Goal: Information Seeking & Learning: Understand process/instructions

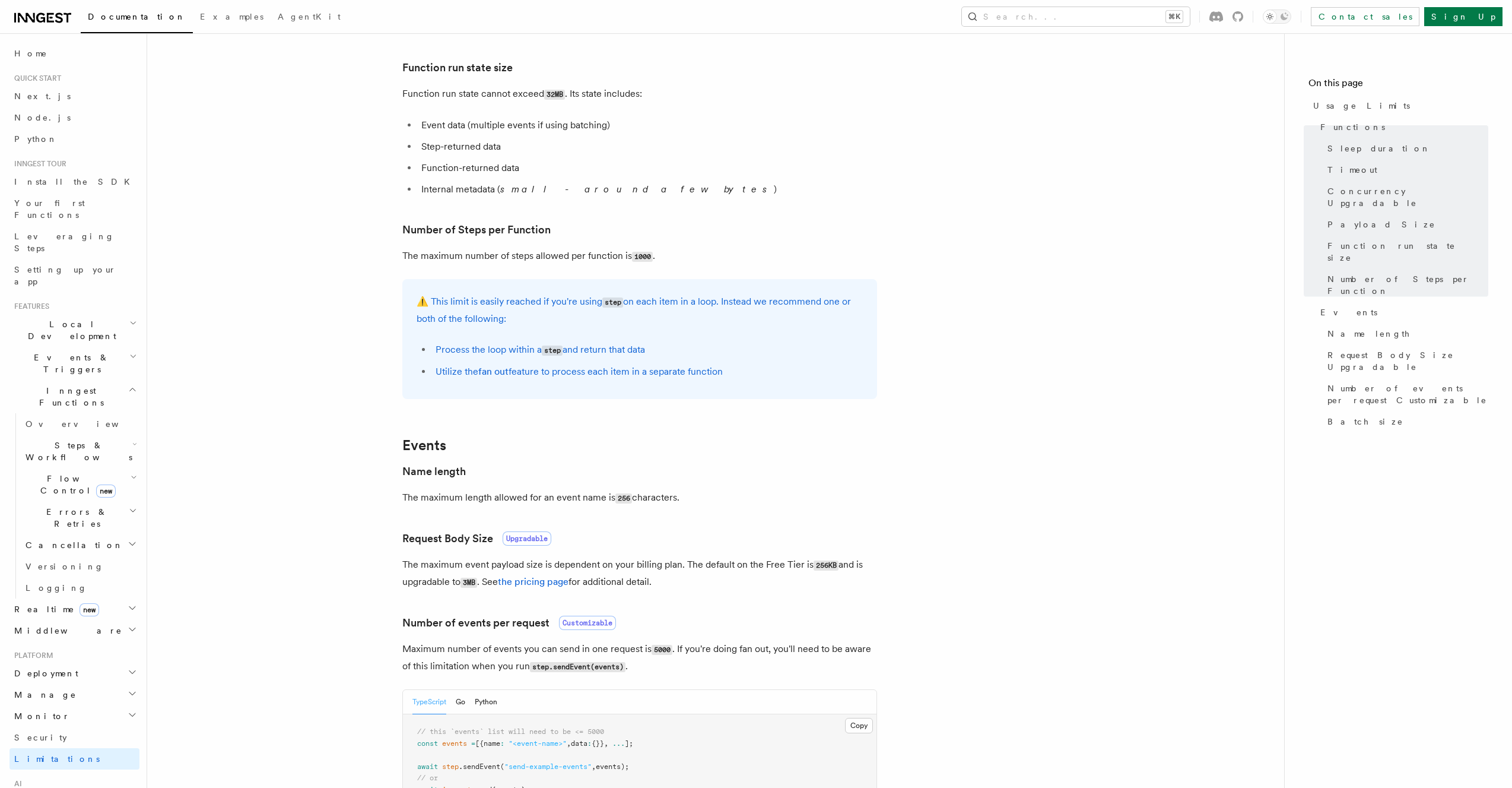
scroll to position [556, 0]
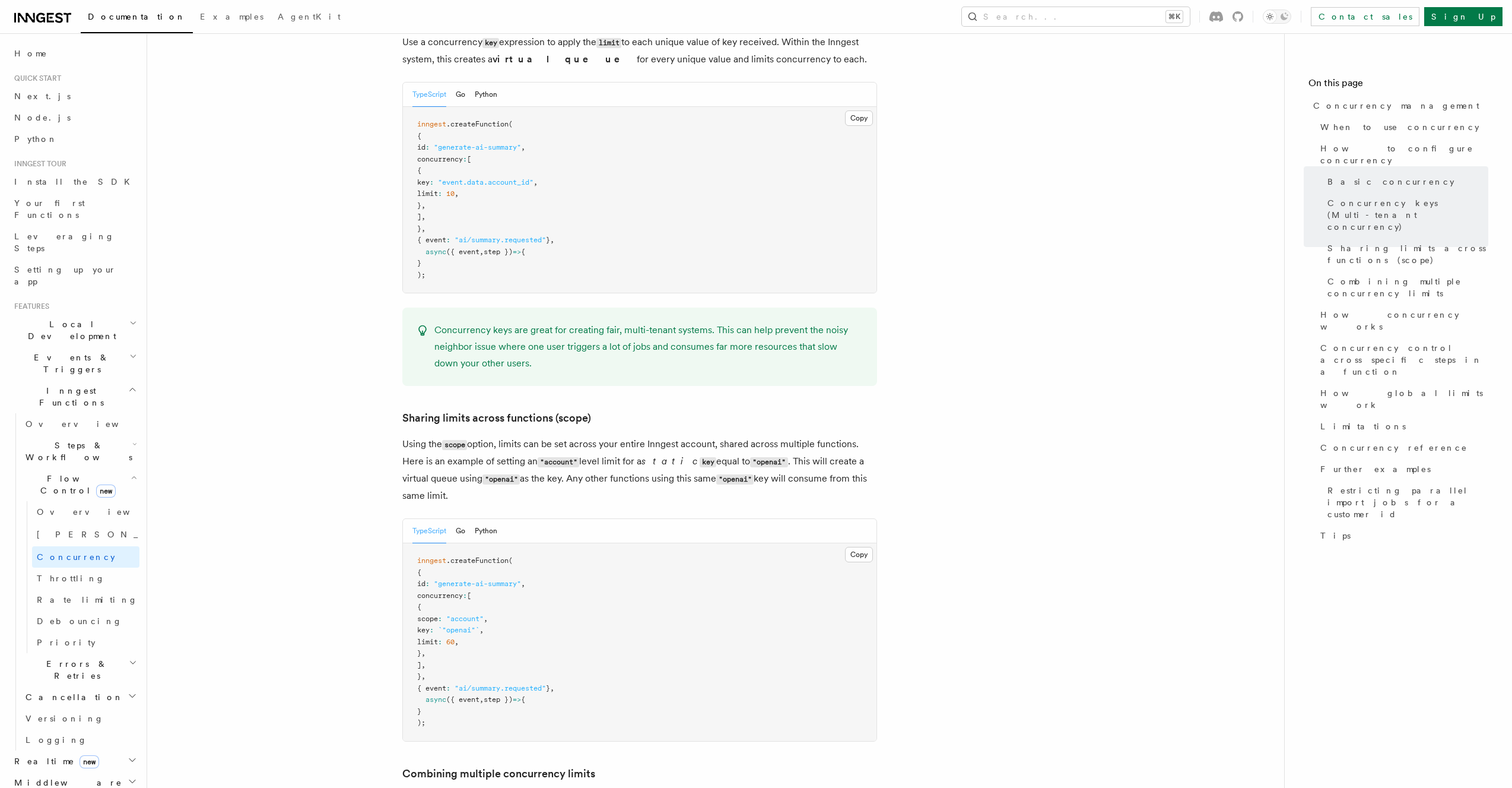
scroll to position [379, 0]
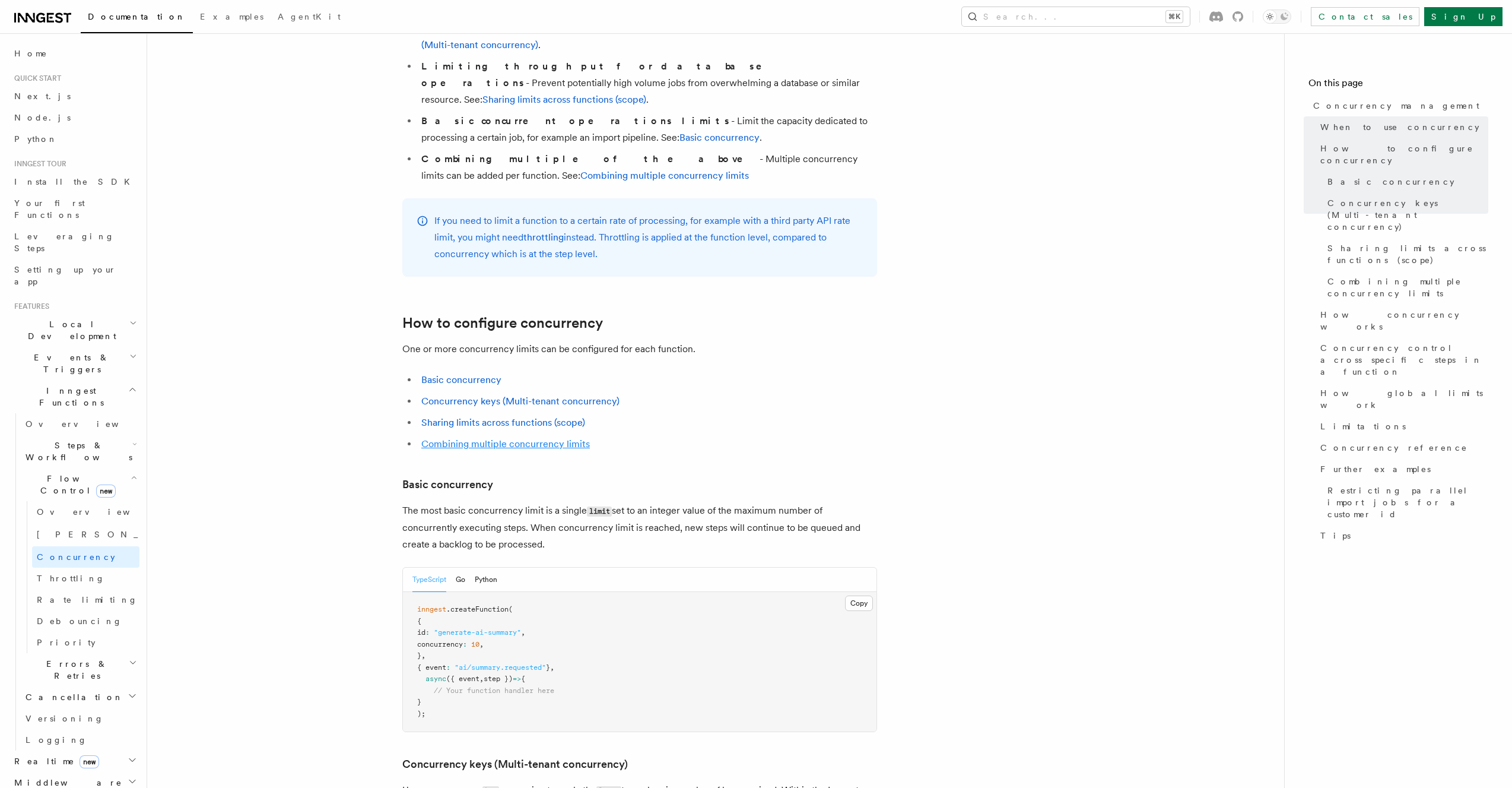
click at [564, 438] on link "Combining multiple concurrency limits" at bounding box center [506, 443] width 169 height 11
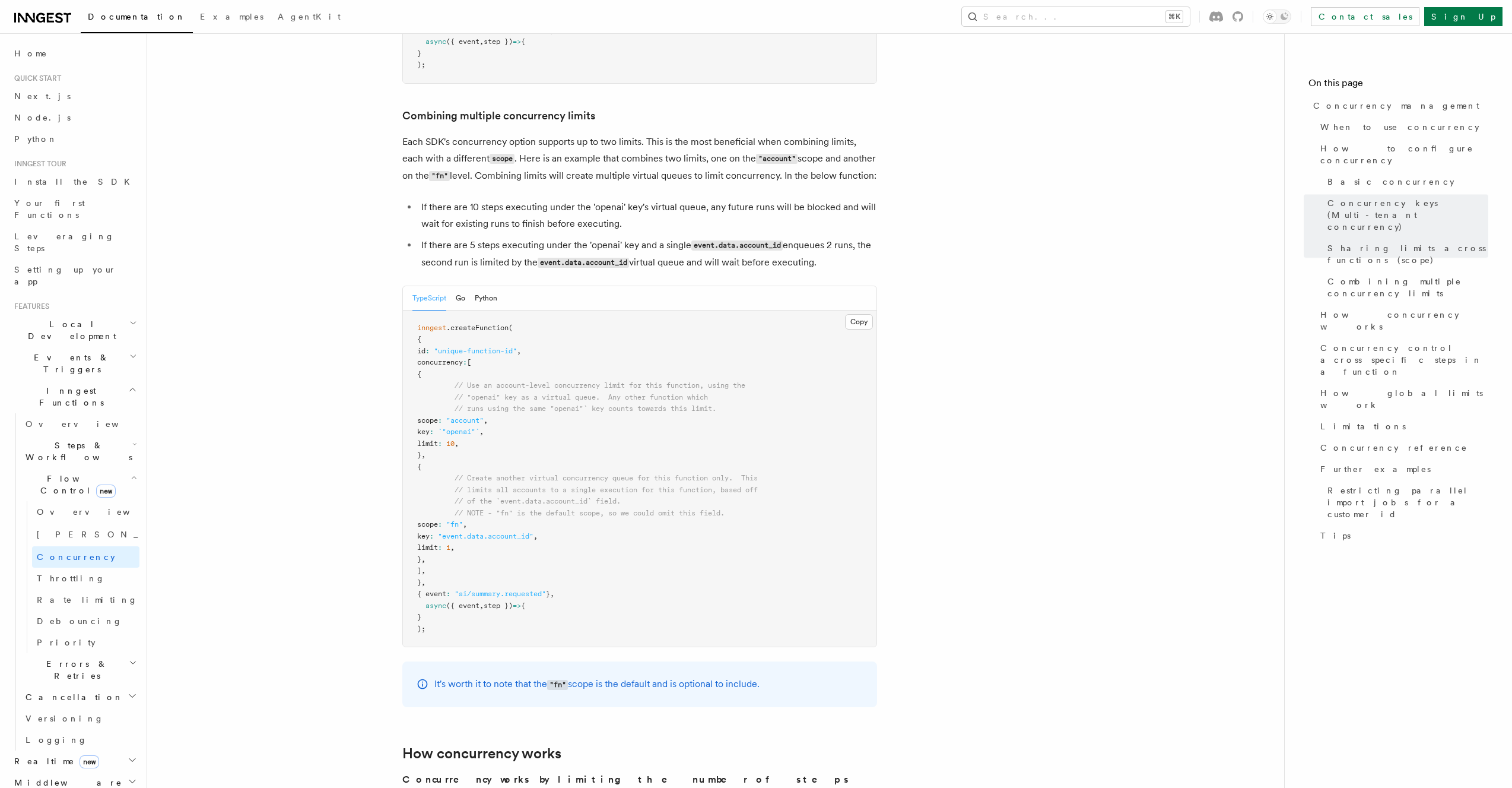
scroll to position [1785, 0]
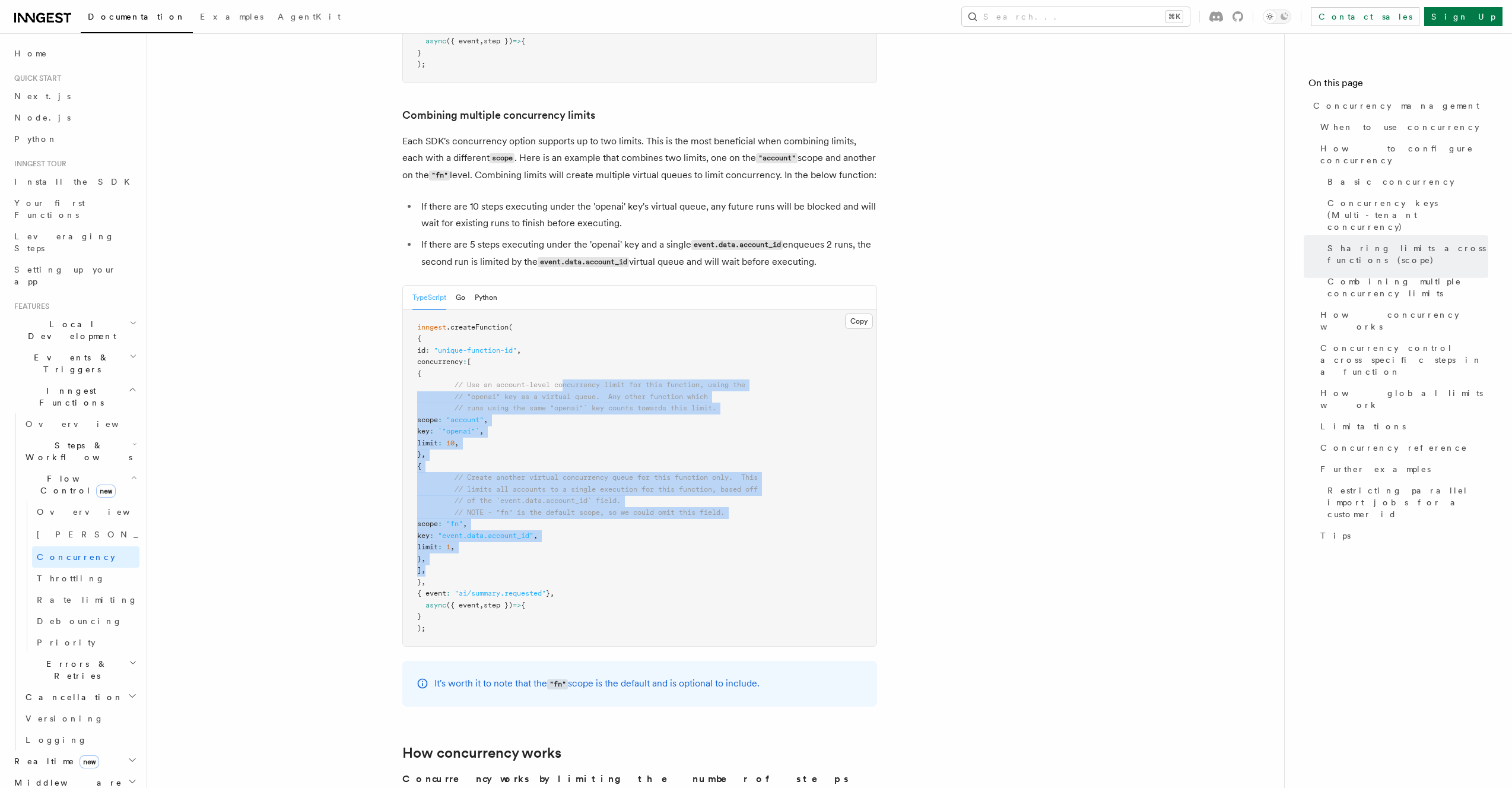
drag, startPoint x: 567, startPoint y: 521, endPoint x: 565, endPoint y: 330, distance: 191.0
click at [565, 330] on pre "inngest .createFunction ( { id : "unique-function-id" , concurrency : [ { // Us…" at bounding box center [639, 478] width 474 height 336
click at [565, 381] on span "// Use an account-level concurrency limit for this function, using the" at bounding box center [600, 384] width 291 height 8
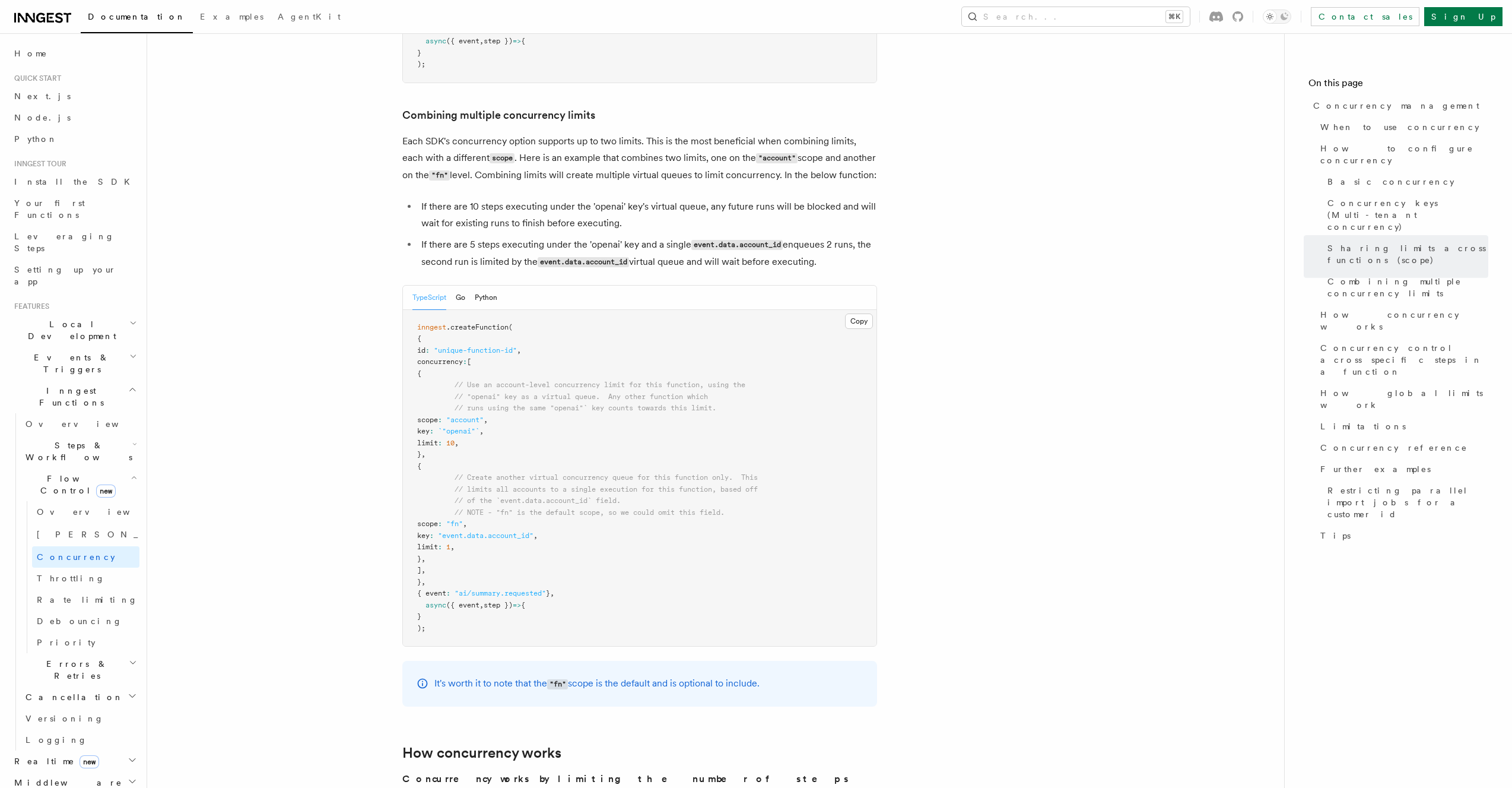
click at [665, 236] on li "If there are 5 steps executing under the 'openai' key and a single event.data.a…" at bounding box center [647, 253] width 460 height 34
click at [636, 133] on p "Each SDK's concurrency option supports up to two limits. This is the most benef…" at bounding box center [640, 159] width 475 height 51
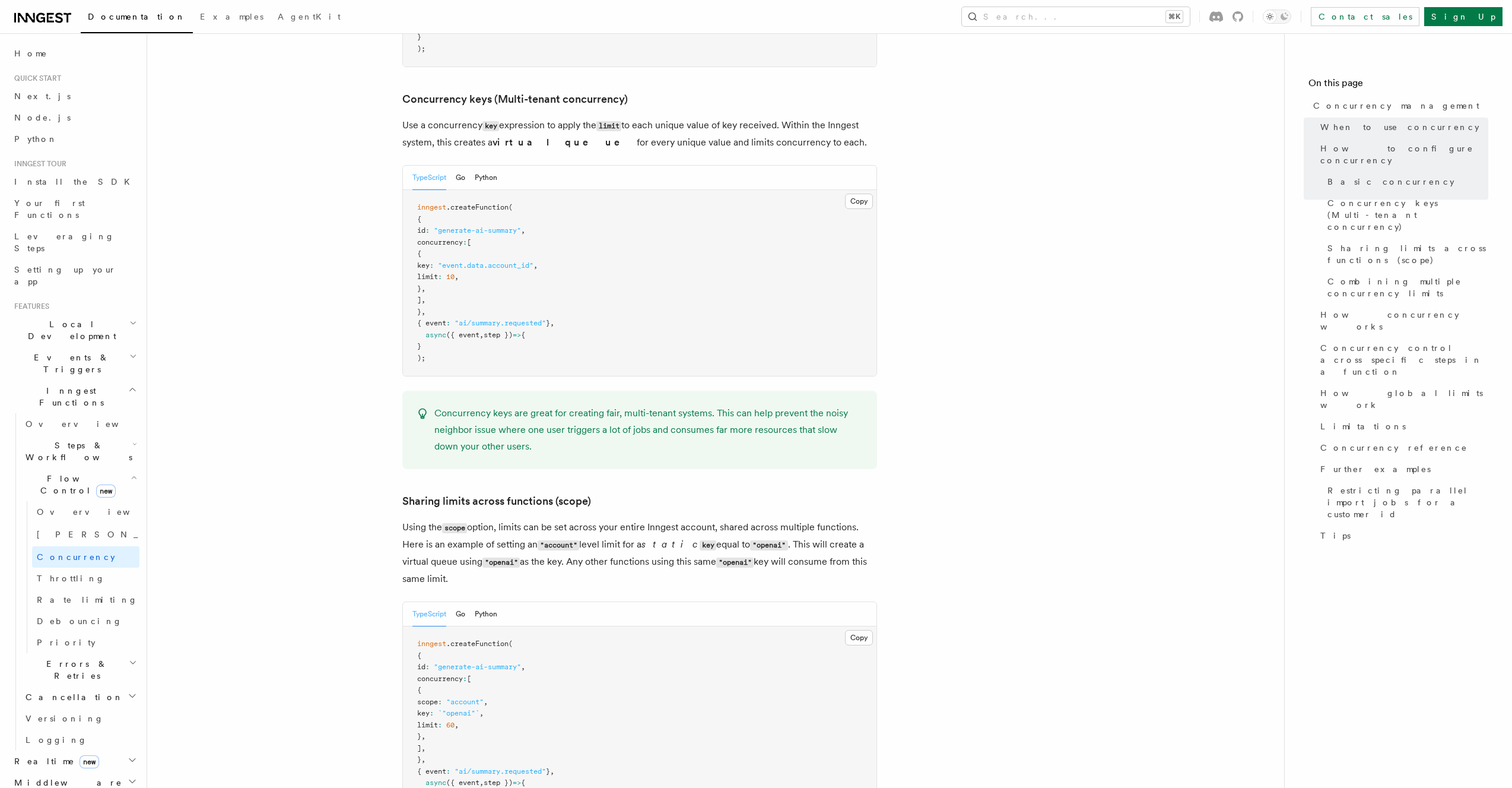
scroll to position [1249, 0]
